Goal: Transaction & Acquisition: Purchase product/service

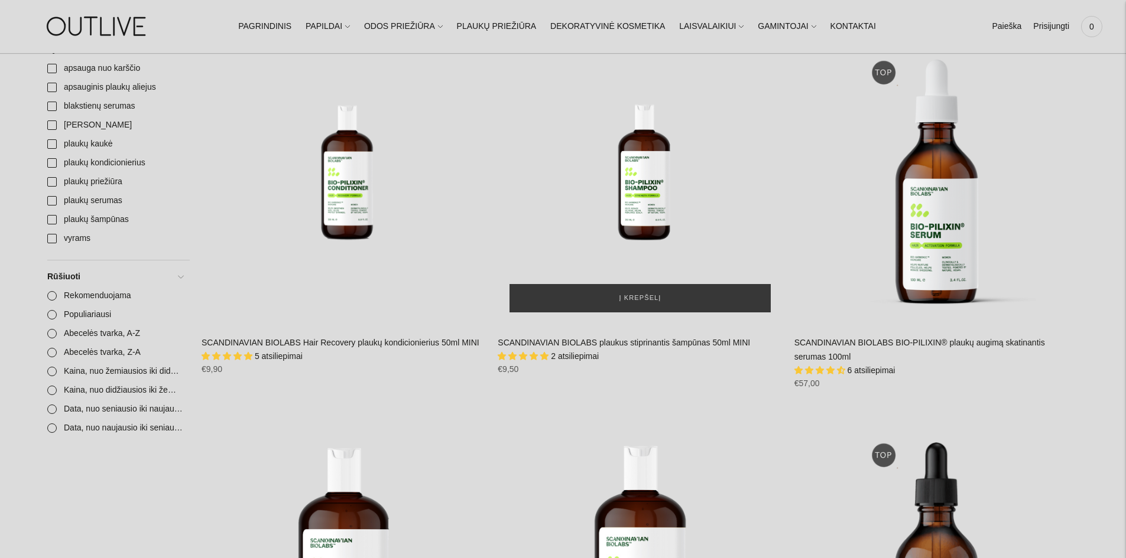
scroll to position [473, 0]
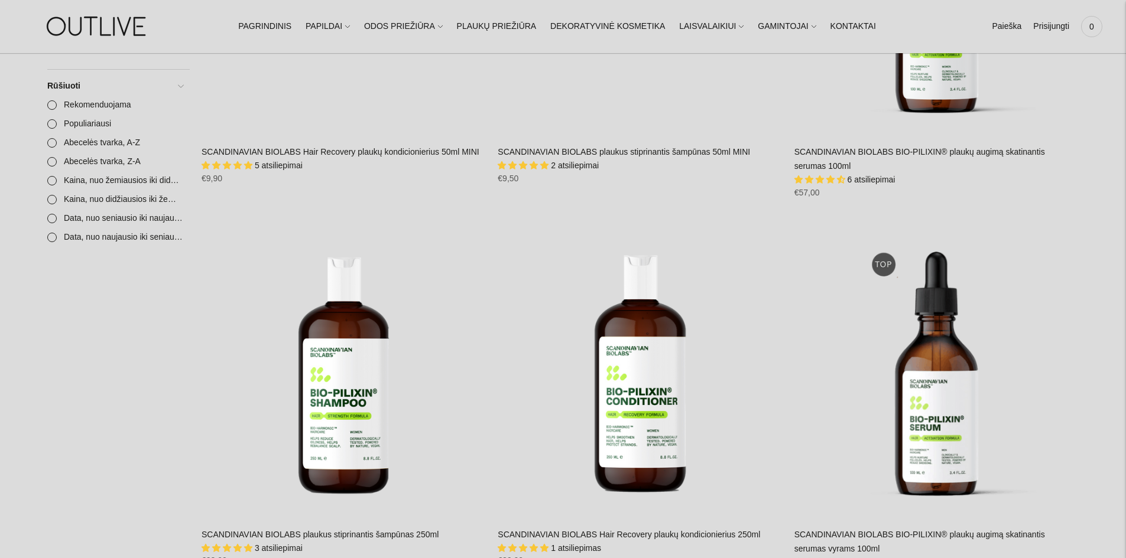
click at [847, 177] on span "6 atsiliepimai" at bounding box center [871, 179] width 48 height 9
click at [873, 182] on span "6 atsiliepimai" at bounding box center [871, 179] width 48 height 9
click at [829, 180] on span "4.67 stars" at bounding box center [831, 180] width 11 height 8
click at [867, 180] on span "6 atsiliepimai" at bounding box center [871, 179] width 48 height 9
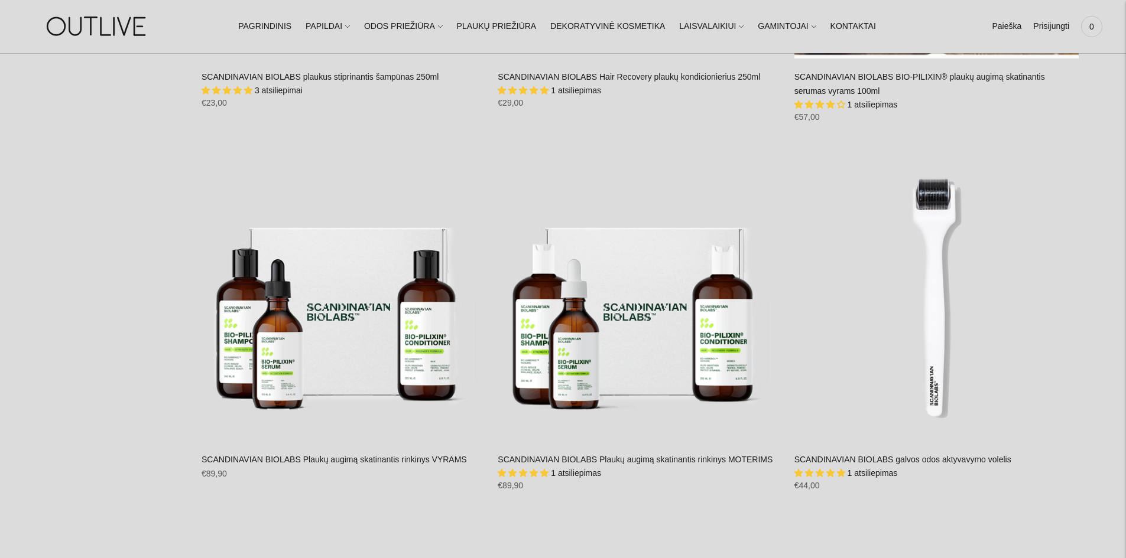
scroll to position [946, 0]
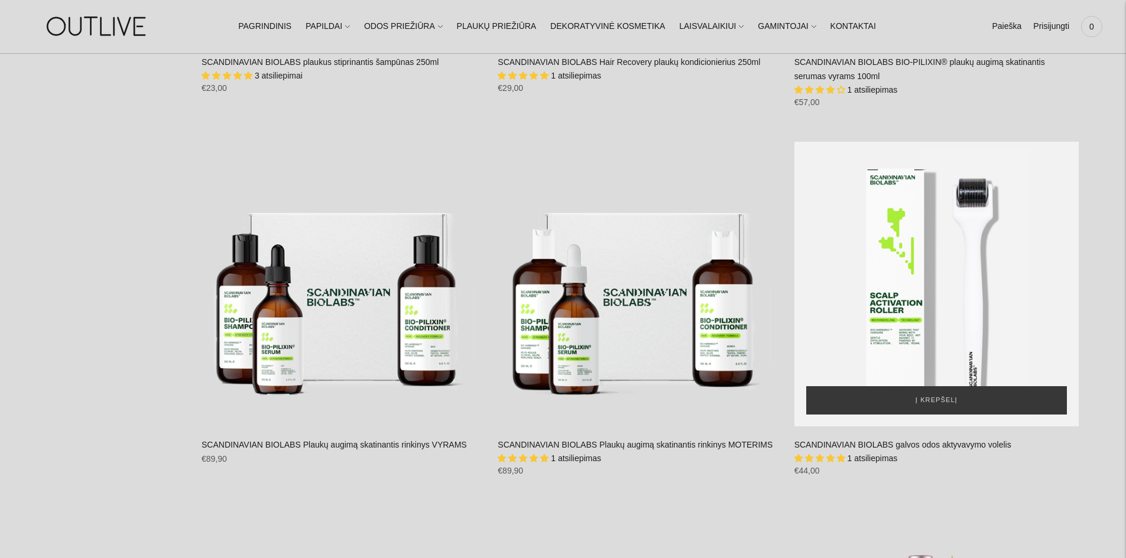
click at [989, 233] on div "SCANDINAVIAN BIOLABS galvos odos aktyvavymo volelis\a" at bounding box center [936, 284] width 284 height 284
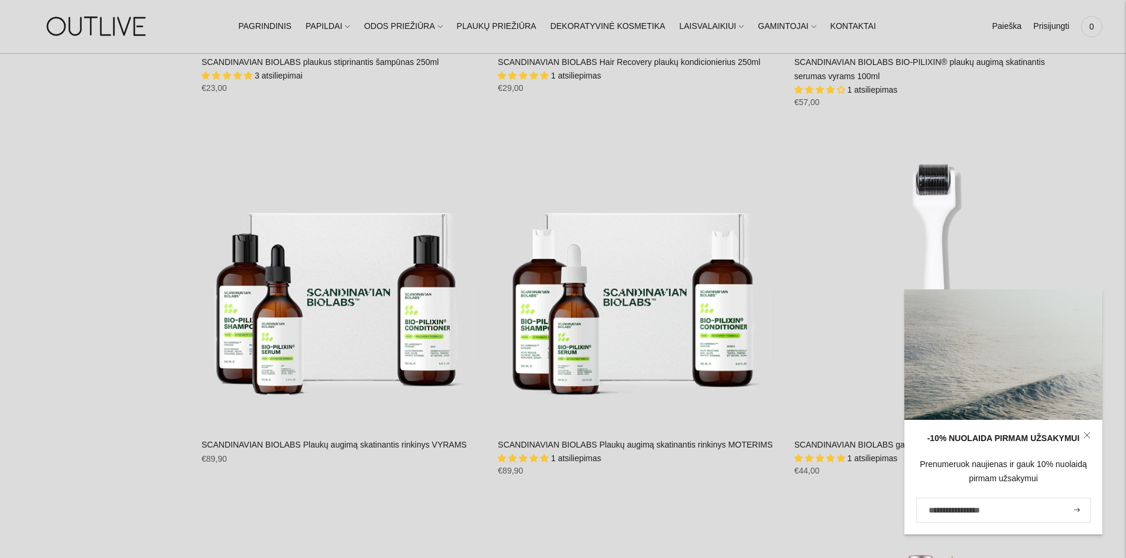
click at [1084, 432] on link at bounding box center [1086, 435] width 31 height 31
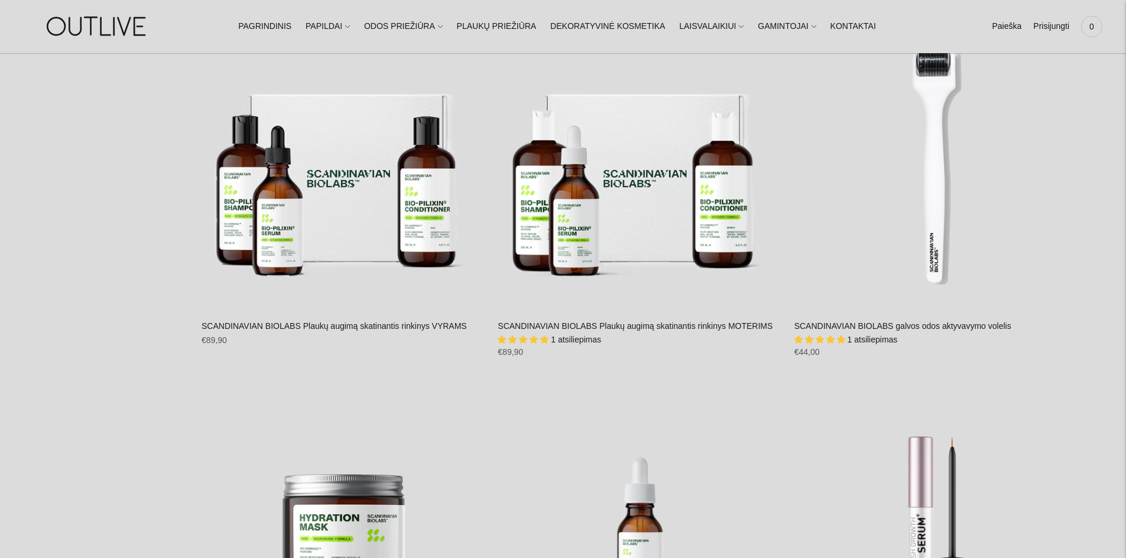
scroll to position [1064, 0]
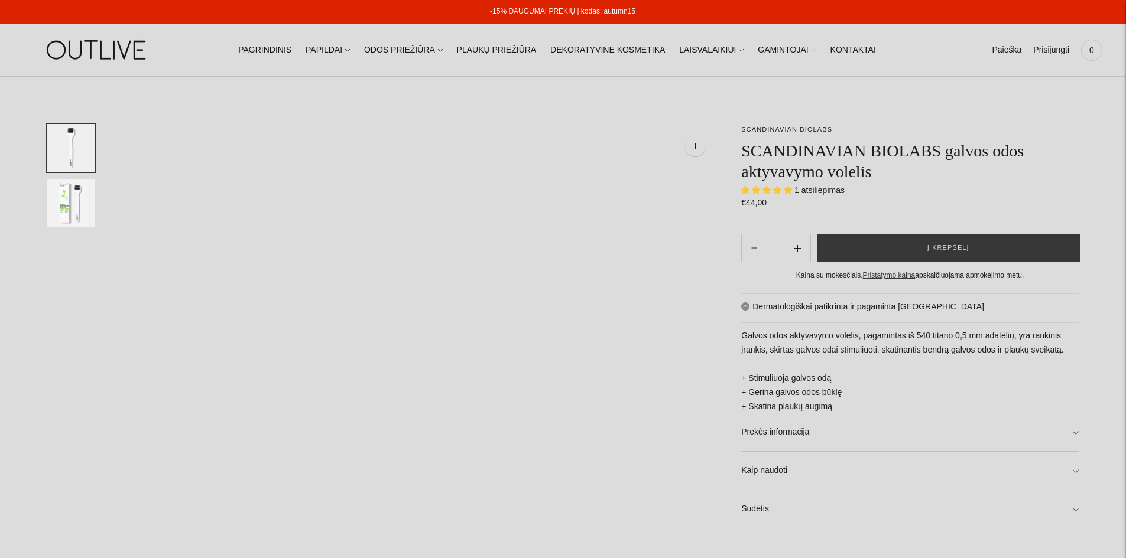
select select "**********"
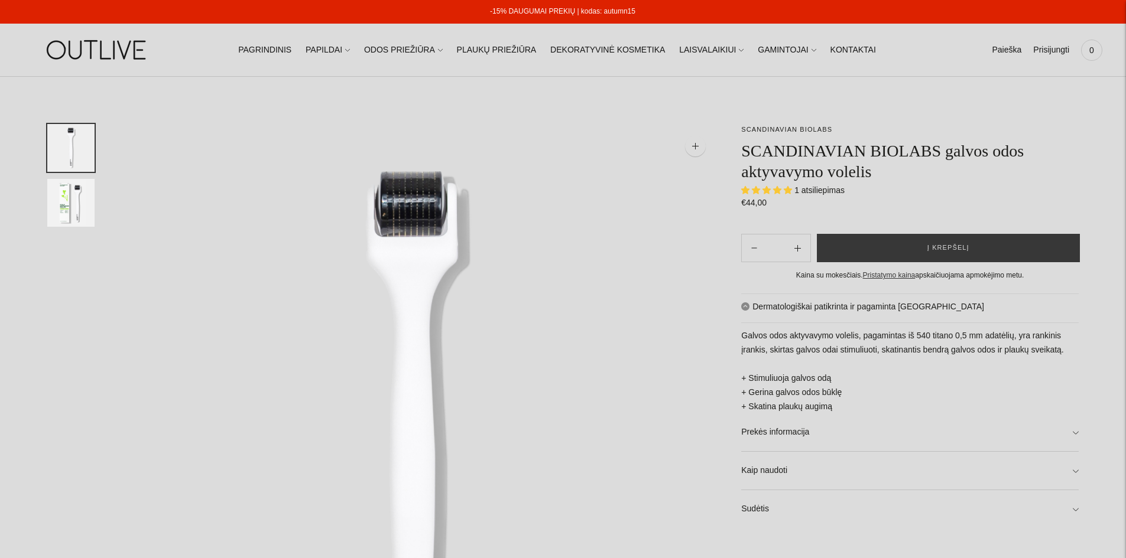
click at [96, 204] on div at bounding box center [82, 423] width 71 height 599
click at [84, 203] on img "Translation missing: en.general.accessibility.image_thumbail" at bounding box center [70, 203] width 47 height 48
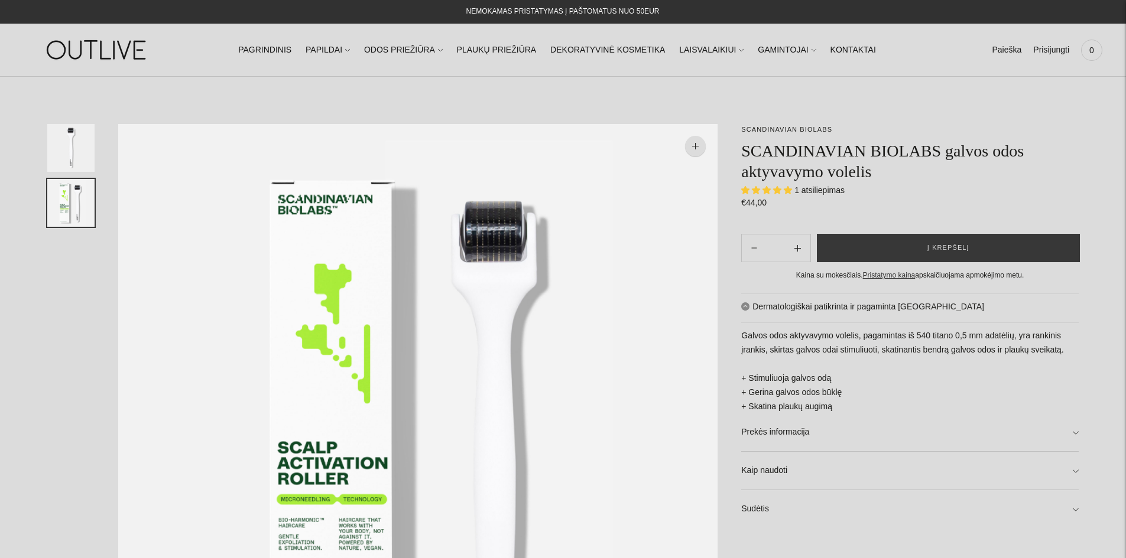
click at [96, 149] on div at bounding box center [82, 423] width 71 height 599
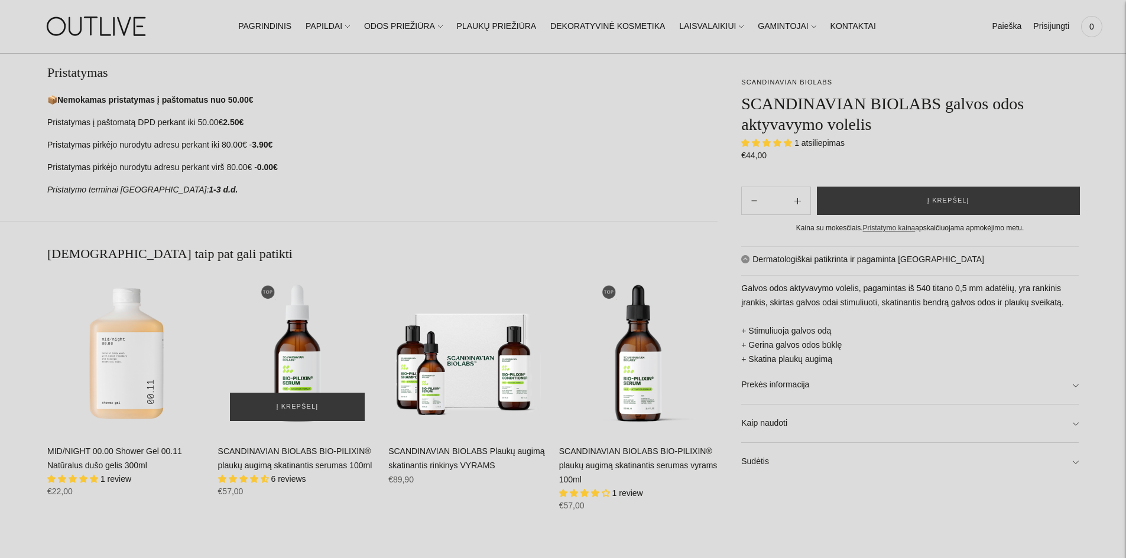
scroll to position [709, 0]
